Goal: Find contact information: Find contact information

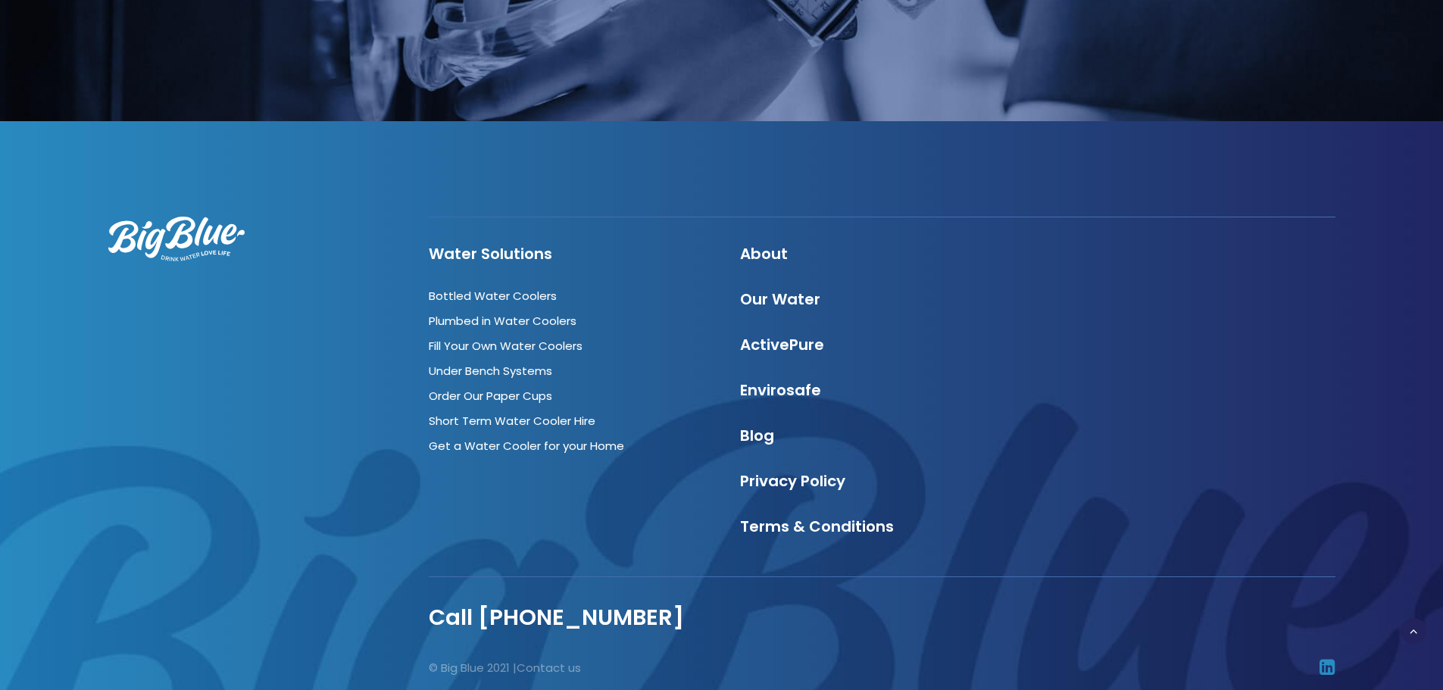
click at [1325, 657] on icon at bounding box center [1327, 666] width 16 height 19
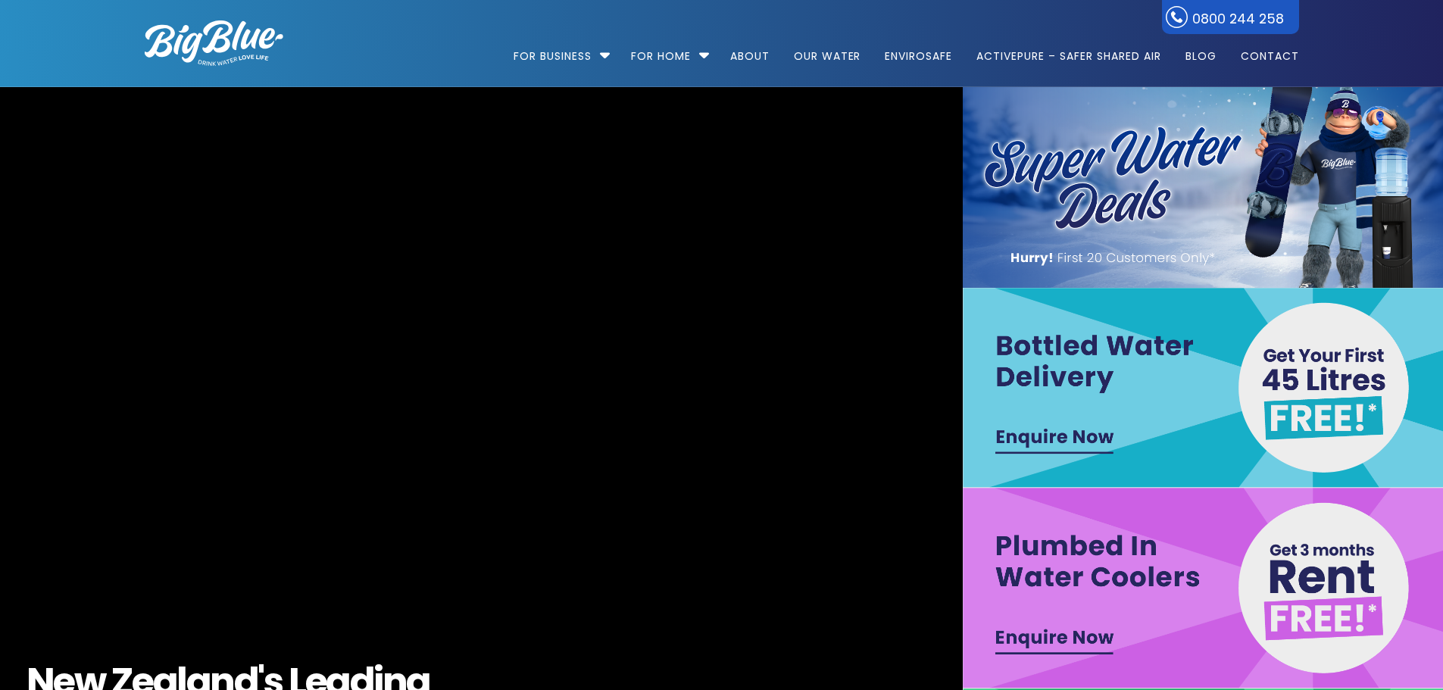
click at [382, 44] on ul "For Business Bottled Water Delivery Plumbed in Water Coolers Hot & Cold Water D…" at bounding box center [805, 43] width 988 height 86
click at [1262, 51] on link "Contact" at bounding box center [1264, 49] width 69 height 98
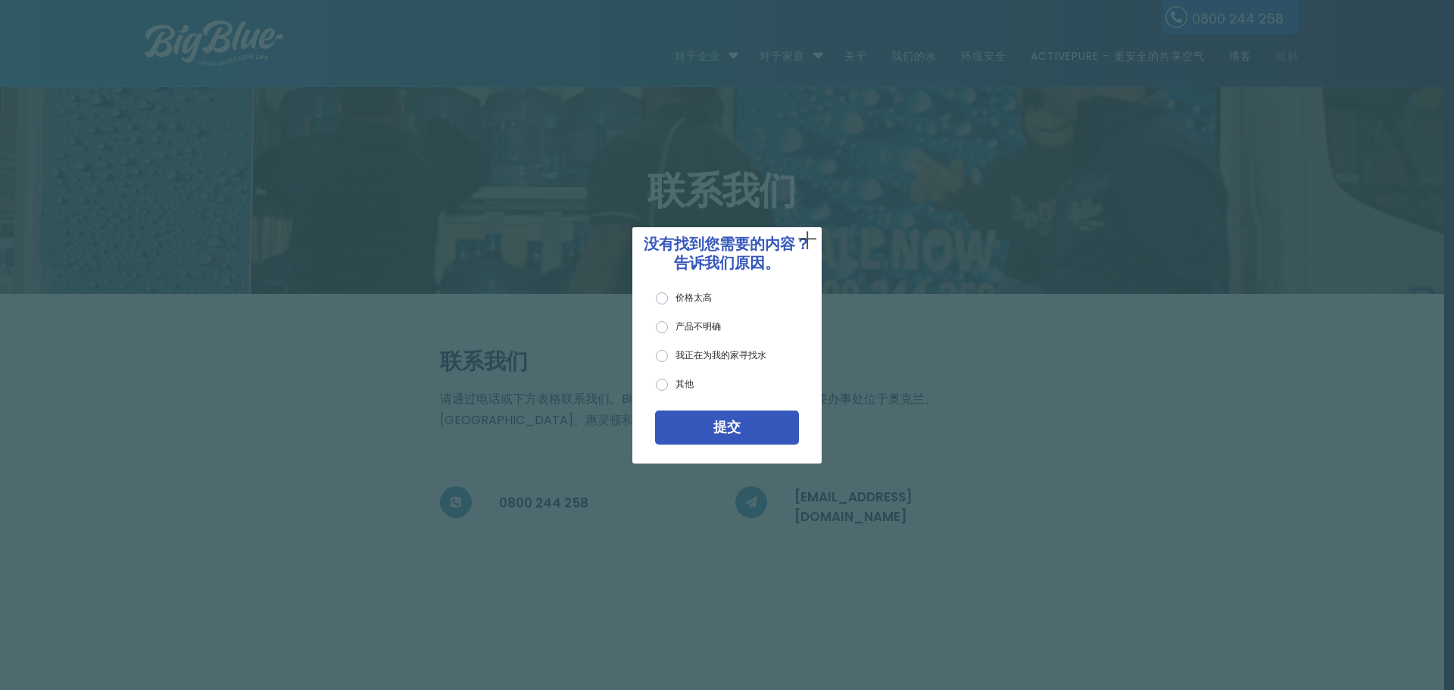
click at [805, 235] on font "十" at bounding box center [807, 241] width 19 height 18
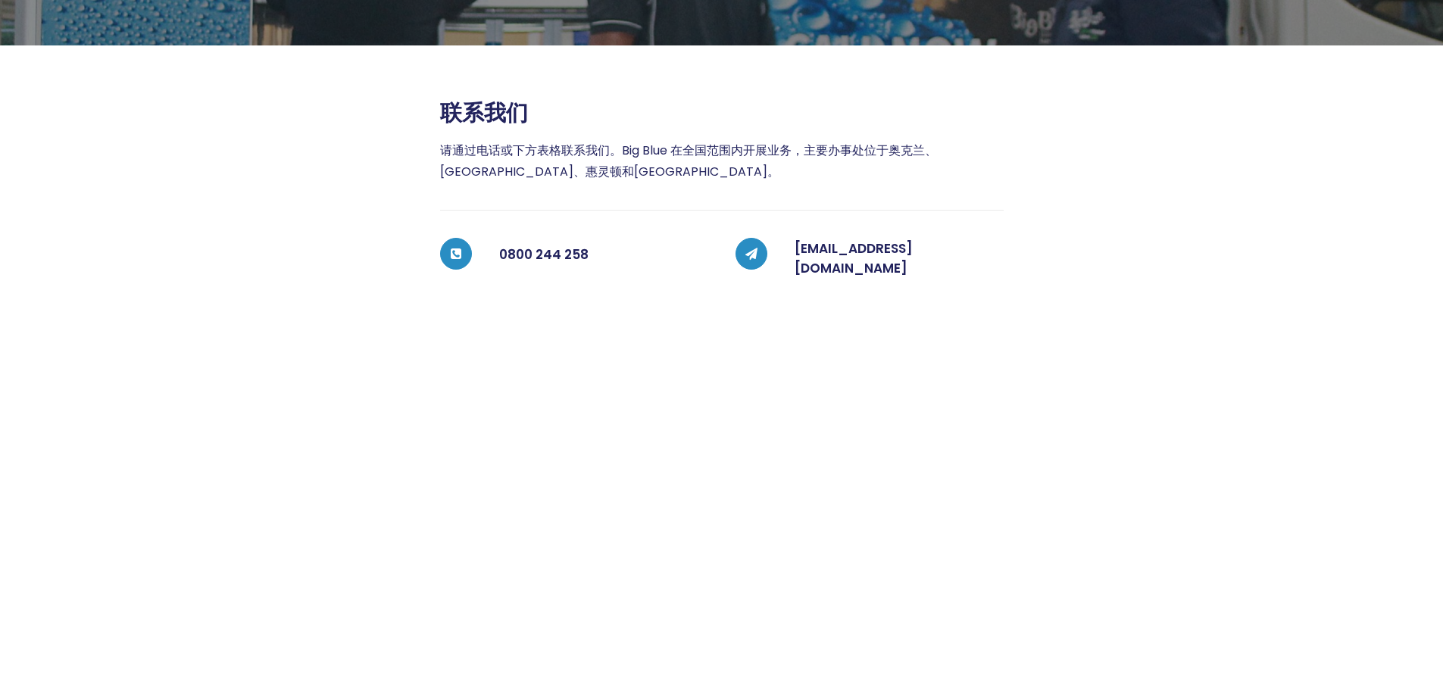
scroll to position [227, 0]
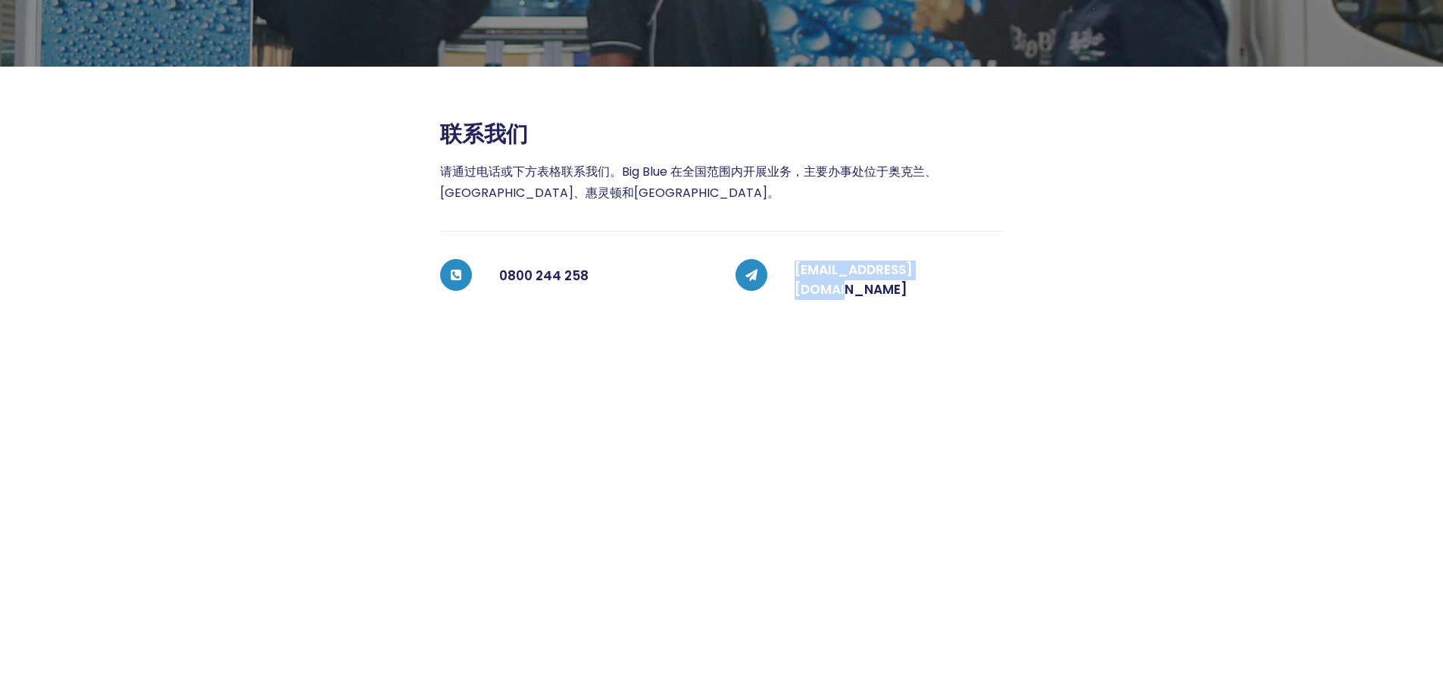
drag, startPoint x: 798, startPoint y: 260, endPoint x: 961, endPoint y: 265, distance: 163.7
click at [961, 265] on div "[EMAIL_ADDRESS][DOMAIN_NAME]" at bounding box center [885, 280] width 236 height 42
copy font "[EMAIL_ADDRESS][DOMAIN_NAME]"
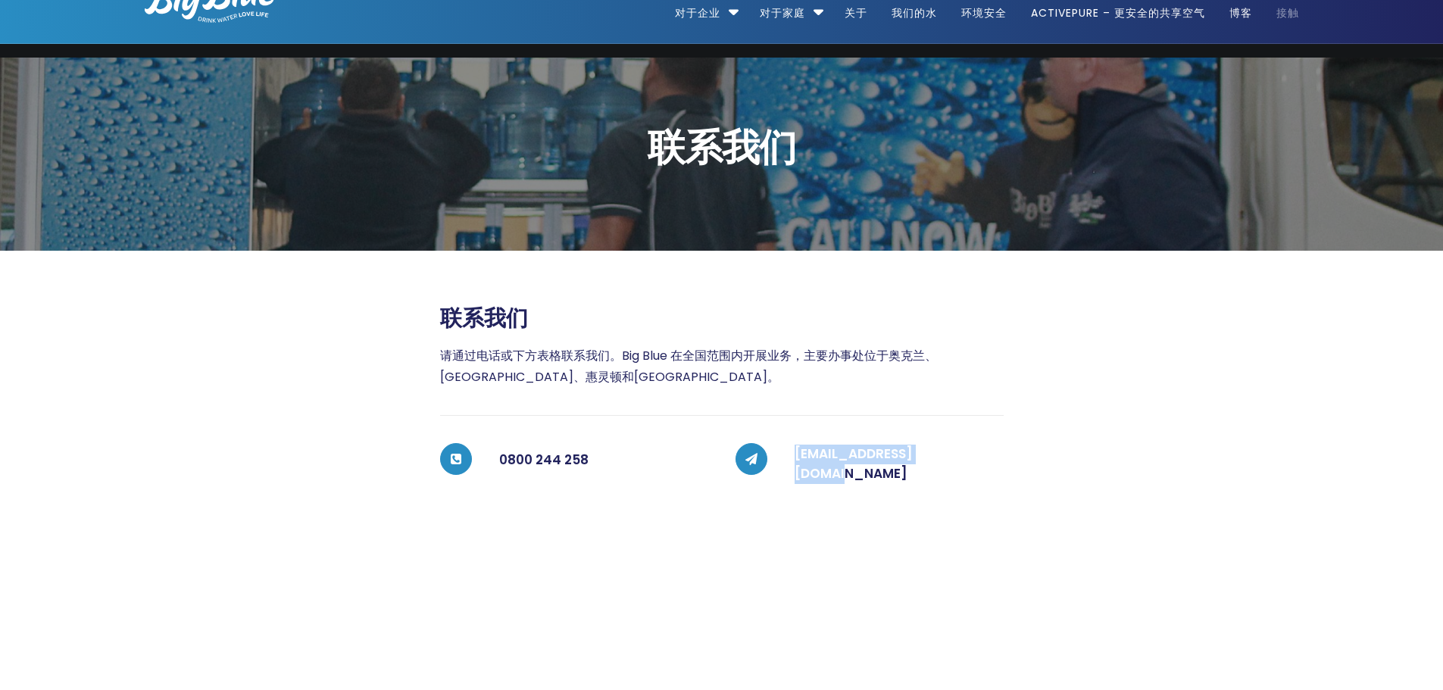
scroll to position [0, 0]
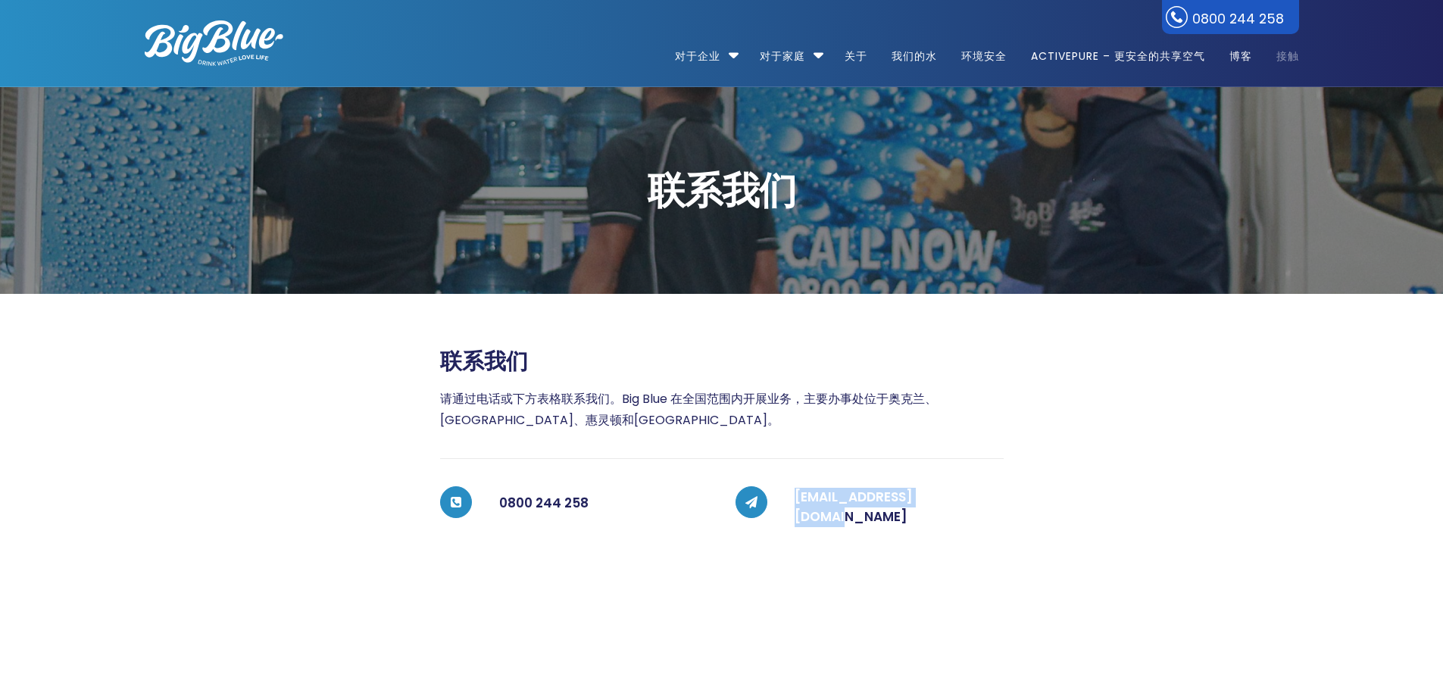
click at [229, 37] on img at bounding box center [214, 42] width 139 height 45
